Goal: Task Accomplishment & Management: Use online tool/utility

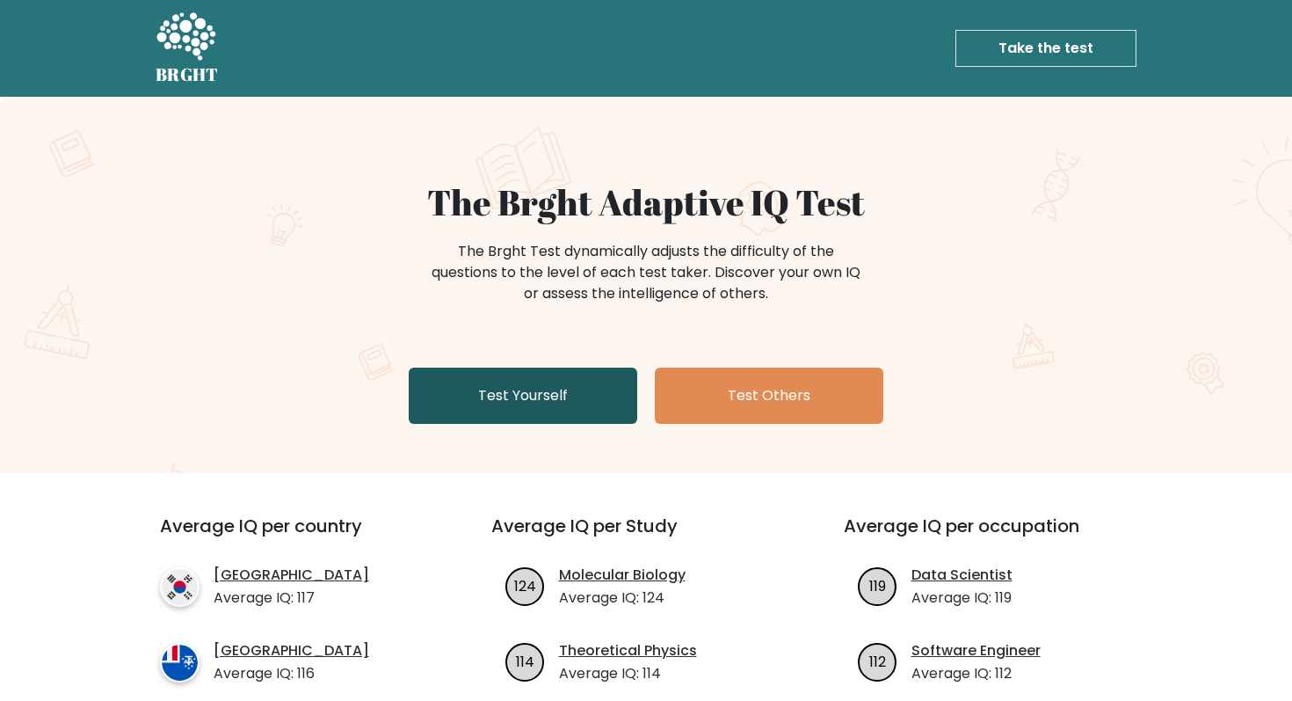
click at [564, 394] on link "Test Yourself" at bounding box center [523, 395] width 229 height 56
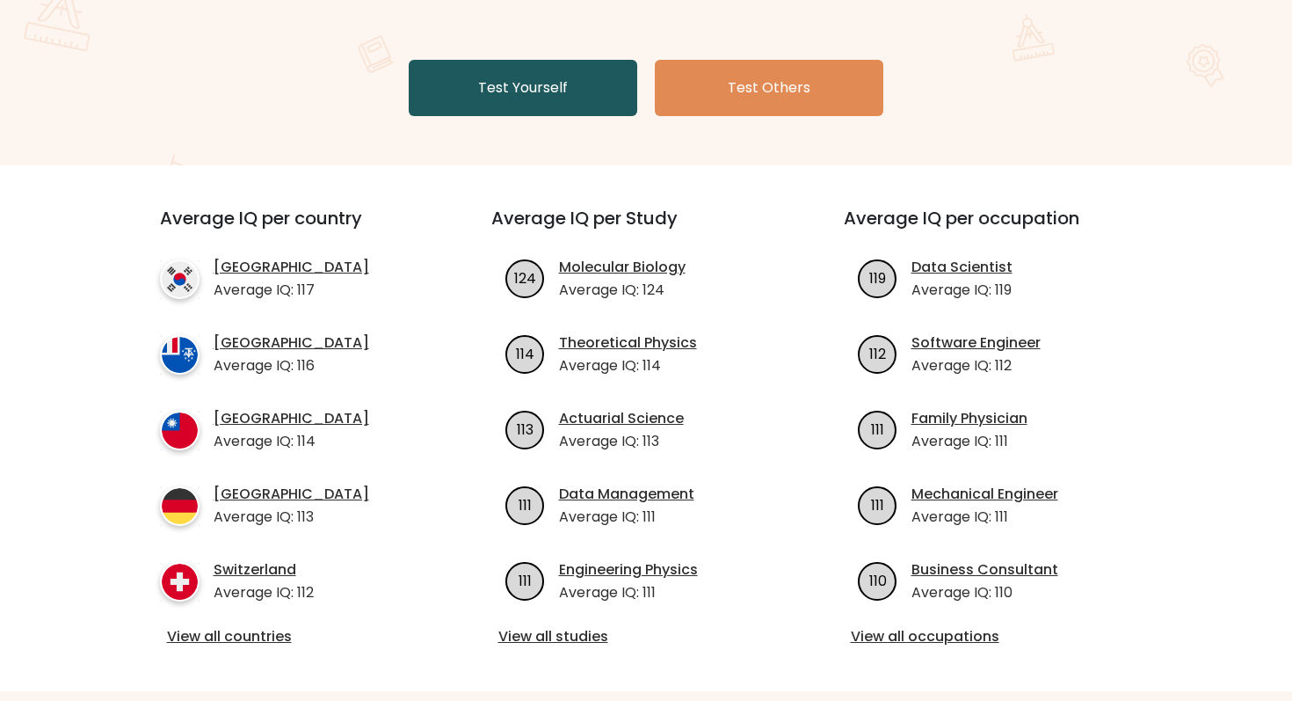
scroll to position [309, 0]
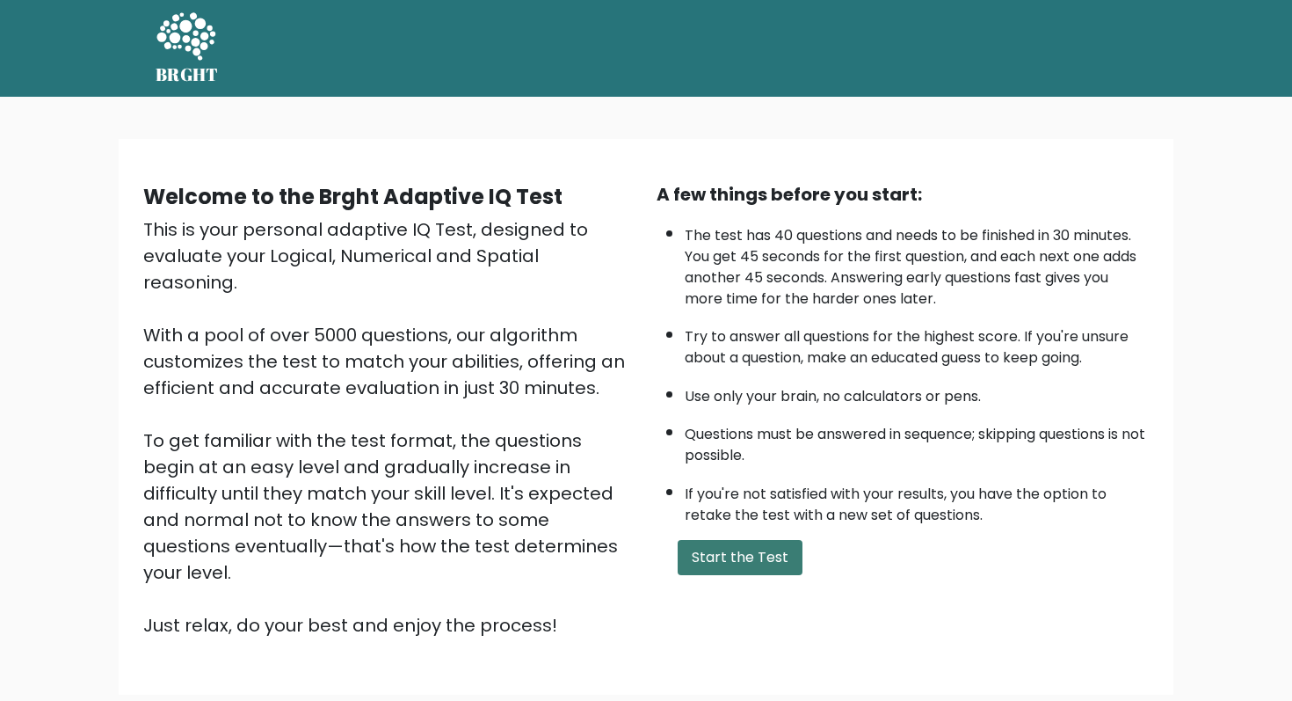
click at [714, 547] on button "Start the Test" at bounding box center [740, 557] width 125 height 35
click at [731, 568] on button "Start the Test" at bounding box center [740, 557] width 125 height 35
click at [747, 557] on button "Start the Test" at bounding box center [740, 557] width 125 height 35
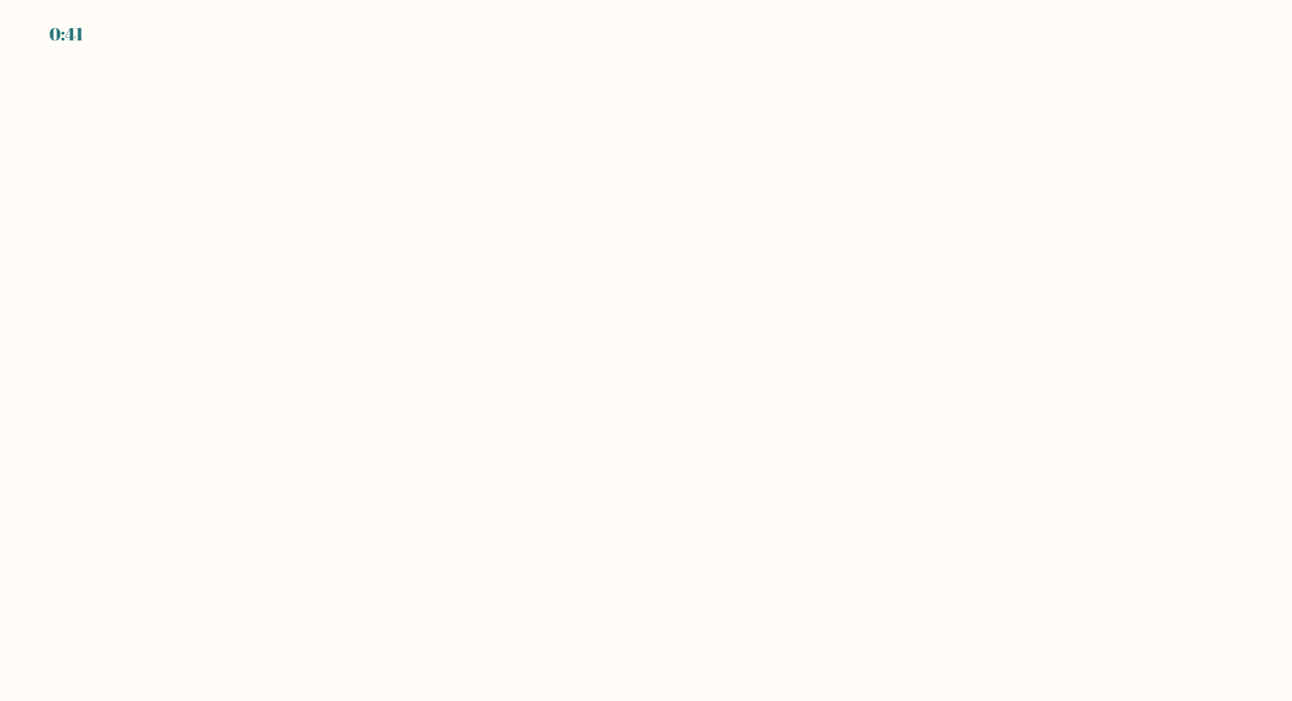
click at [298, 156] on body "0:41" at bounding box center [646, 350] width 1292 height 701
click at [76, 35] on div "0:40" at bounding box center [68, 34] width 38 height 26
